Goal: Information Seeking & Learning: Learn about a topic

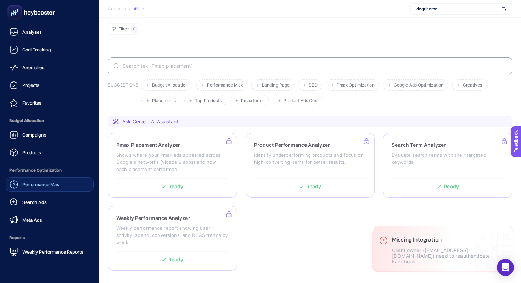
click at [53, 186] on span "Performance Max" at bounding box center [40, 184] width 37 height 6
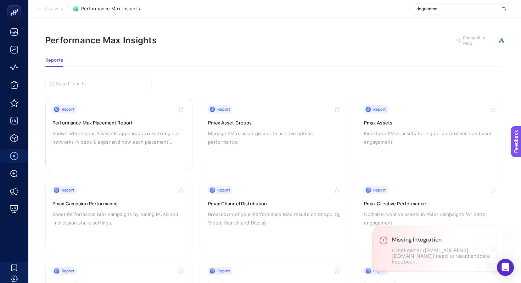
click at [117, 126] on div "Report Performance Max Placement Report Shows where your Pmax ads appeared acro…" at bounding box center [118, 134] width 133 height 58
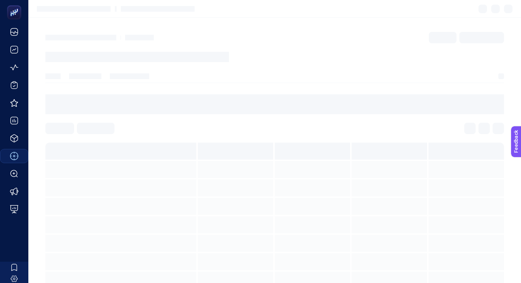
click at [117, 126] on div at bounding box center [274, 128] width 458 height 11
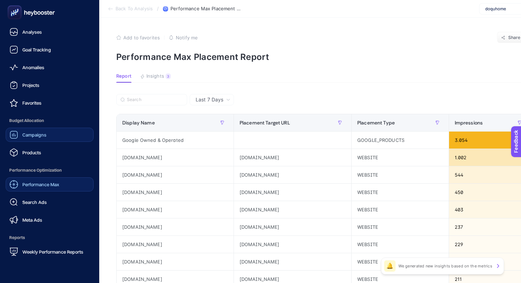
click at [39, 133] on span "Campaigns" at bounding box center [34, 135] width 24 height 6
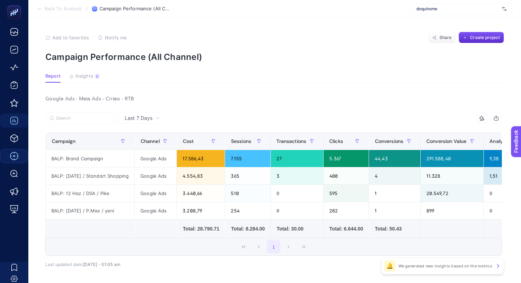
click at [85, 72] on article "Add to favorites false Notify me Share Create project Campaign Performance (All…" at bounding box center [274, 165] width 492 height 294
click at [85, 75] on span "Insights" at bounding box center [84, 76] width 18 height 6
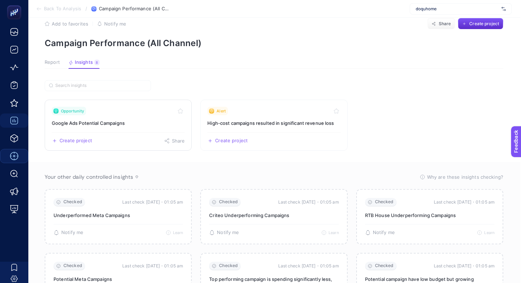
scroll to position [0, 1]
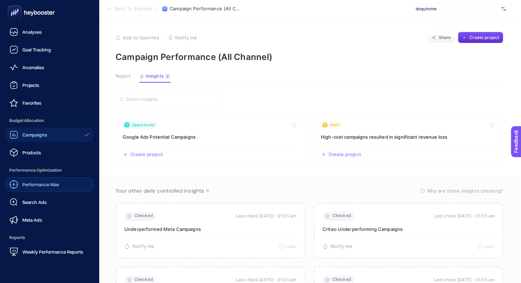
click at [42, 185] on span "Performance Max" at bounding box center [40, 184] width 37 height 6
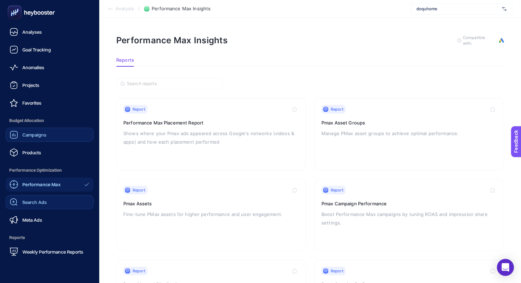
click at [52, 197] on link "Search Ads" at bounding box center [50, 202] width 88 height 14
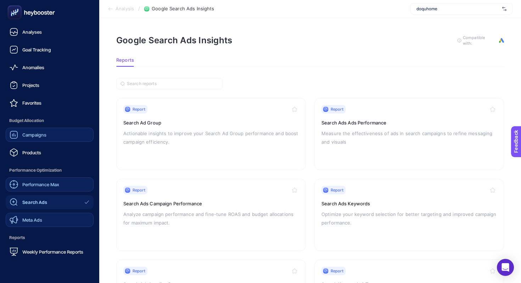
click at [60, 215] on link "Meta Ads" at bounding box center [50, 220] width 88 height 14
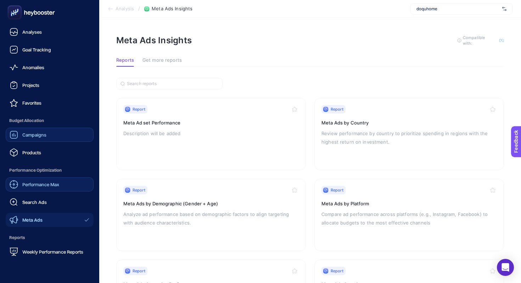
click at [64, 182] on link "Performance Max" at bounding box center [50, 184] width 88 height 14
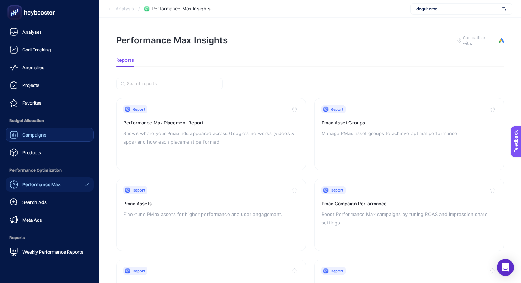
click at [32, 141] on link "Campaigns" at bounding box center [50, 135] width 88 height 14
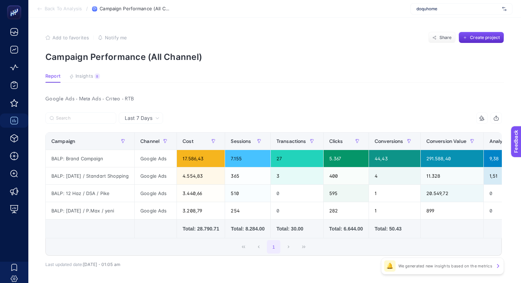
click at [153, 117] on div "Last 7 Days" at bounding box center [142, 117] width 40 height 5
click at [200, 108] on div "Google Ads - Meta Ads - Criteo - RTB Last 7 Days Last 7 Days Last 30 Days 10 it…" at bounding box center [274, 196] width 468 height 204
click at [80, 77] on span "Insights" at bounding box center [84, 76] width 18 height 6
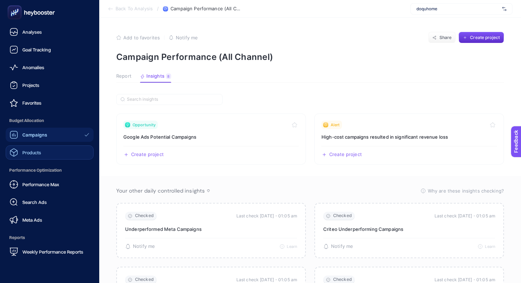
click at [34, 147] on link "Products" at bounding box center [50, 152] width 88 height 14
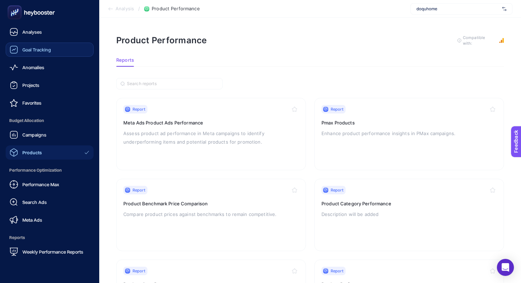
click at [36, 50] on span "Goal Tracking" at bounding box center [36, 50] width 29 height 6
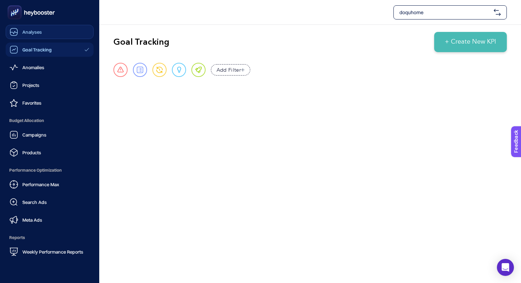
click at [25, 31] on span "Analyses" at bounding box center [31, 32] width 19 height 6
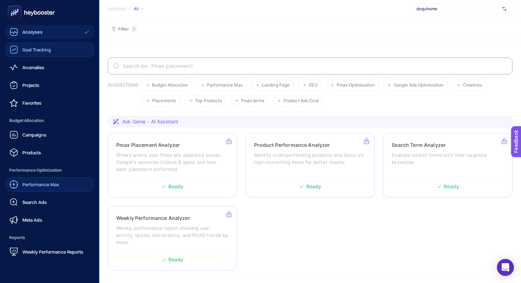
scroll to position [61, 0]
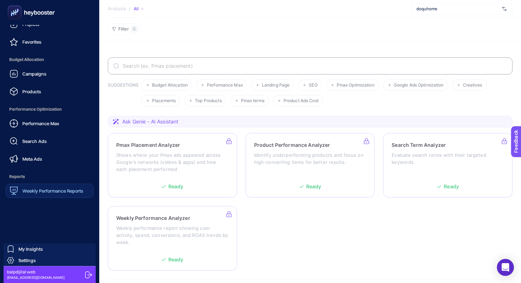
click at [49, 196] on link "Weekly Performance Reports" at bounding box center [50, 190] width 88 height 14
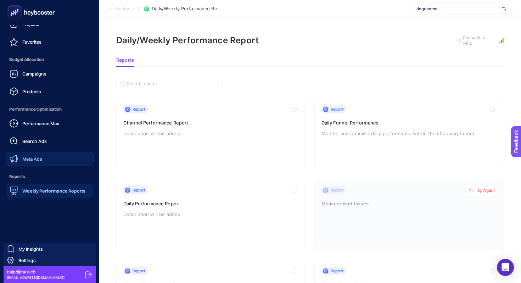
click at [39, 161] on span "Meta Ads" at bounding box center [32, 159] width 20 height 6
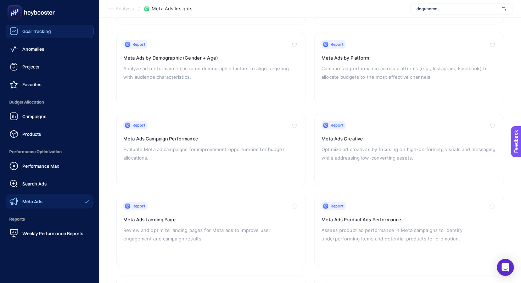
scroll to position [146, 0]
click at [44, 160] on link "Performance Max" at bounding box center [50, 166] width 88 height 14
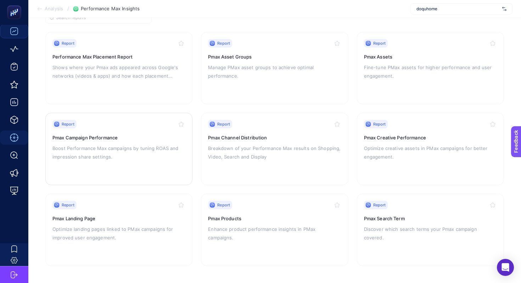
scroll to position [65, 0]
